Goal: Find specific page/section: Find specific page/section

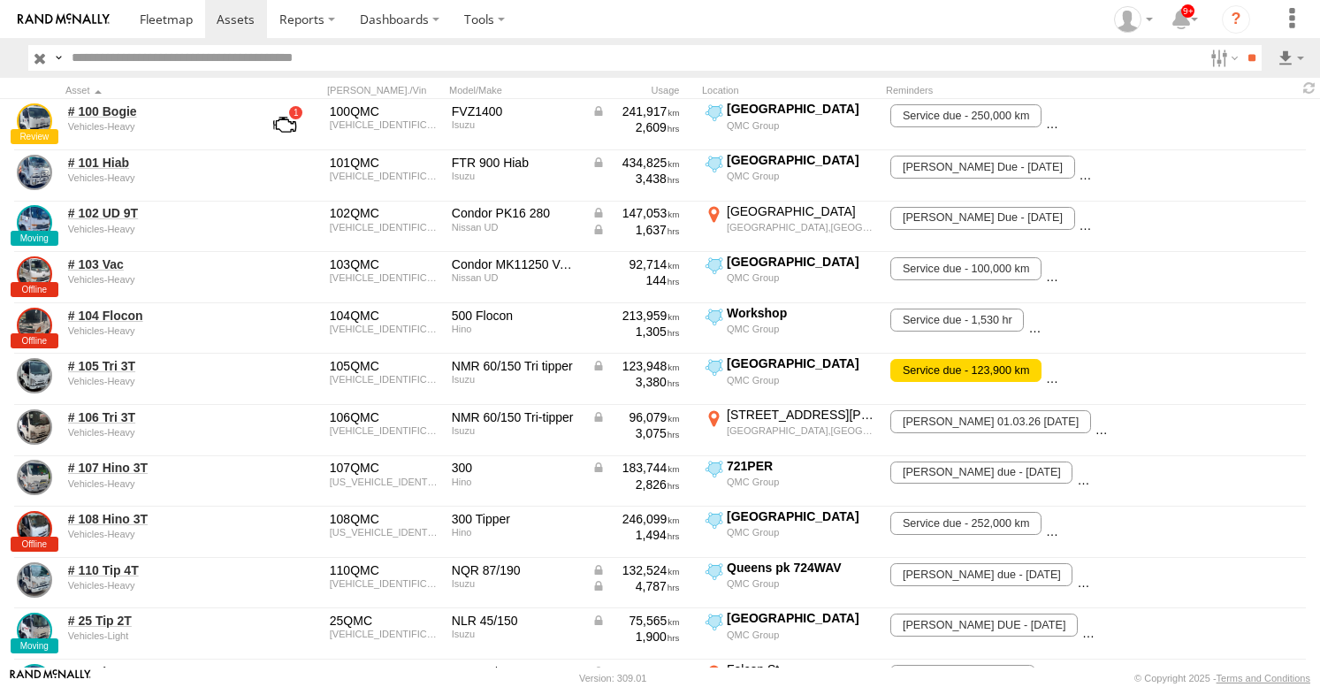
click at [305, 12] on span at bounding box center [301, 19] width 45 height 17
click at [219, 11] on span at bounding box center [236, 19] width 38 height 17
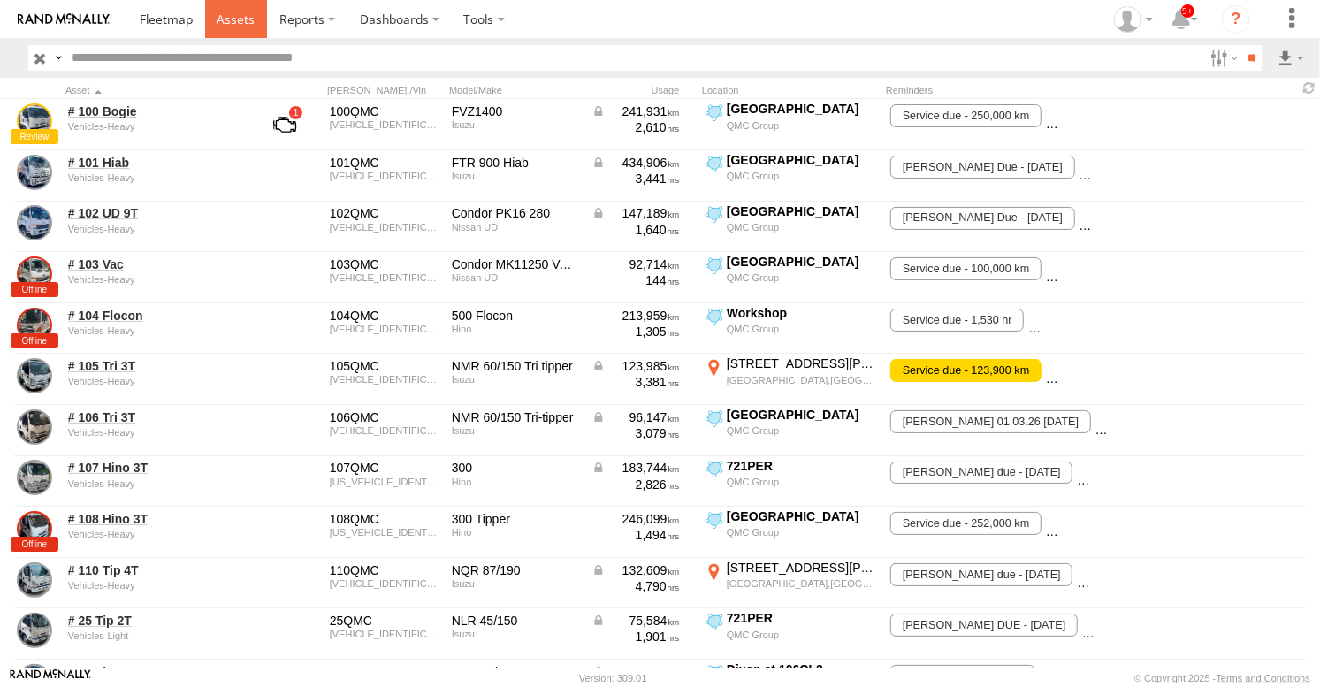
click at [233, 25] on span at bounding box center [236, 19] width 38 height 17
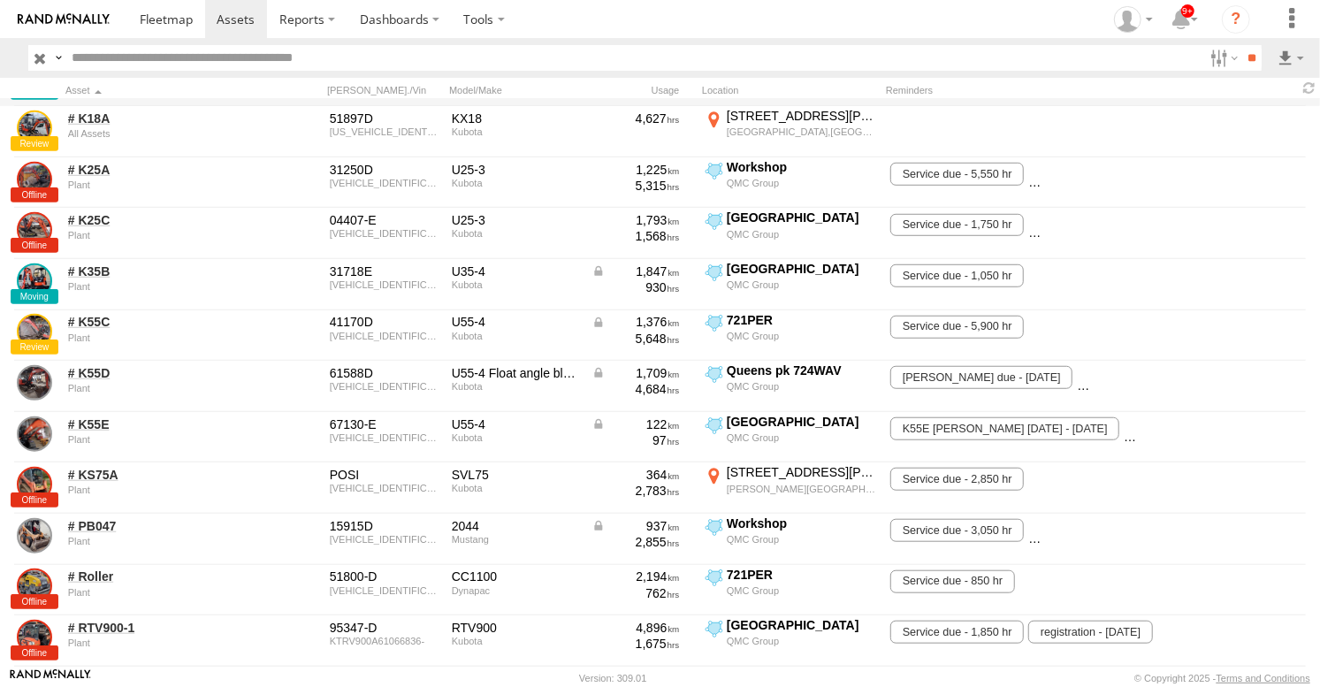
scroll to position [785, 0]
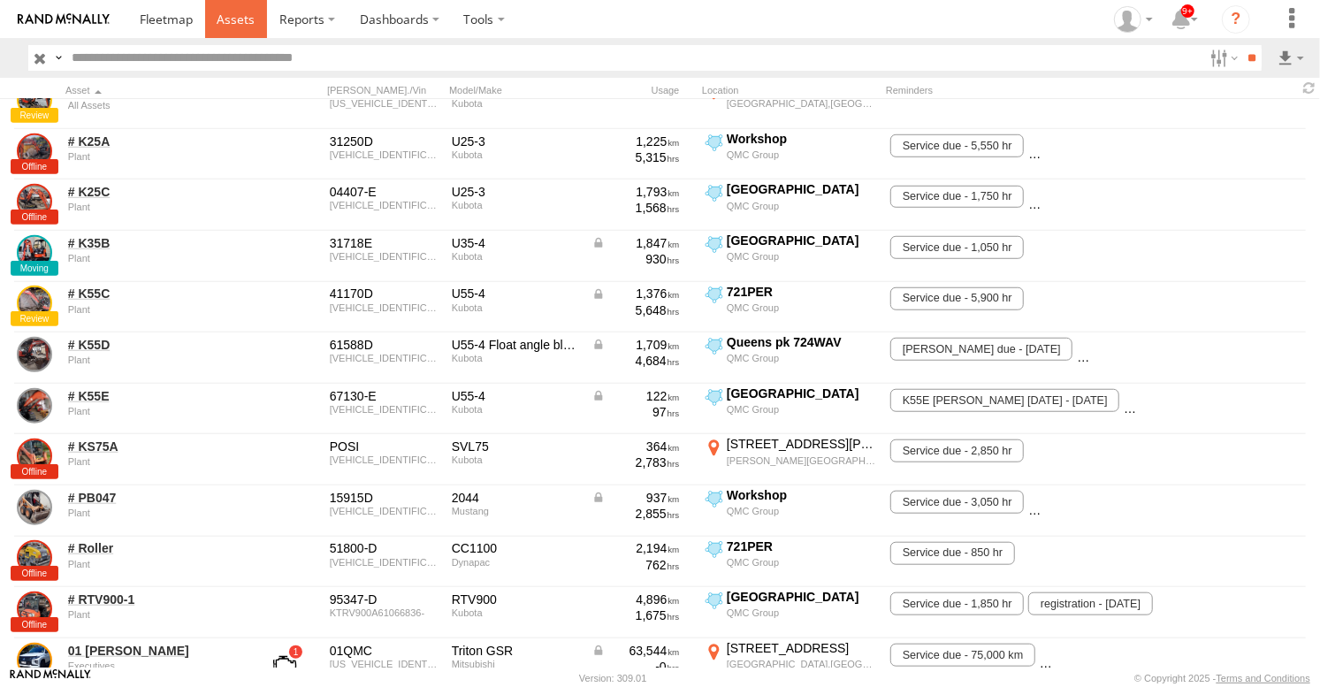
click at [228, 24] on span at bounding box center [236, 19] width 38 height 17
